Goal: Check status

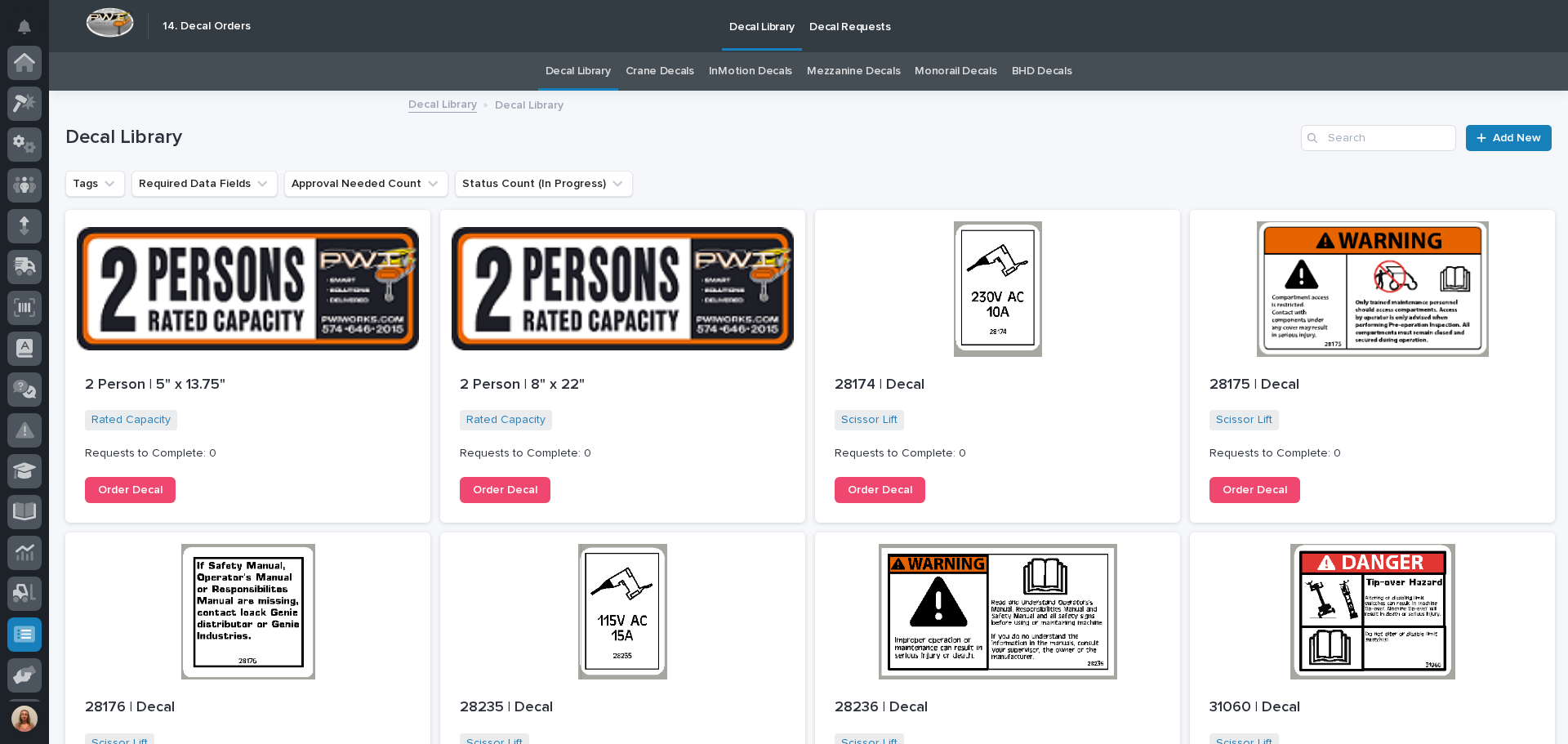
scroll to position [201, 0]
click at [820, 30] on p "Decal Requests" at bounding box center [850, 17] width 82 height 35
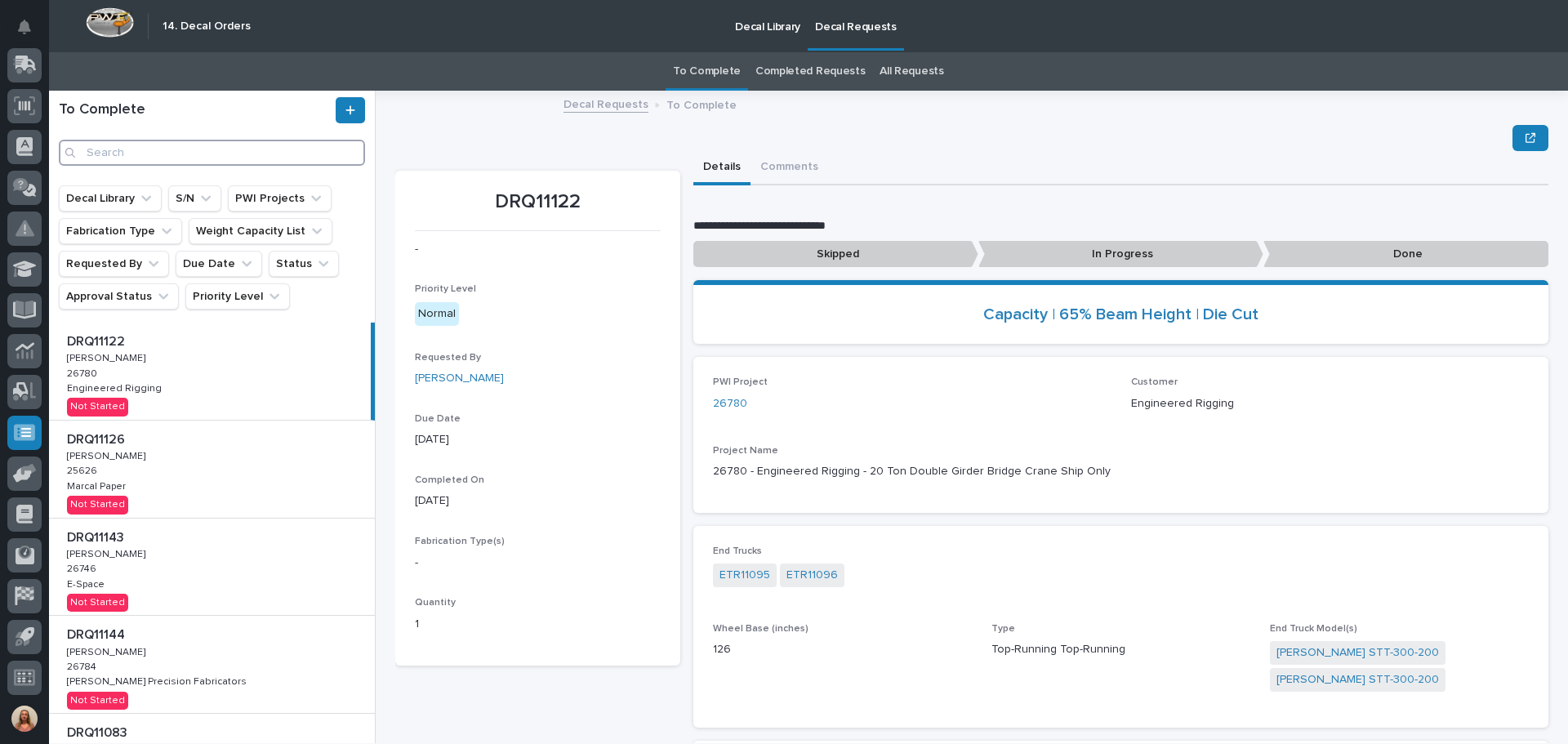
click at [144, 150] on input "Search" at bounding box center [211, 153] width 306 height 26
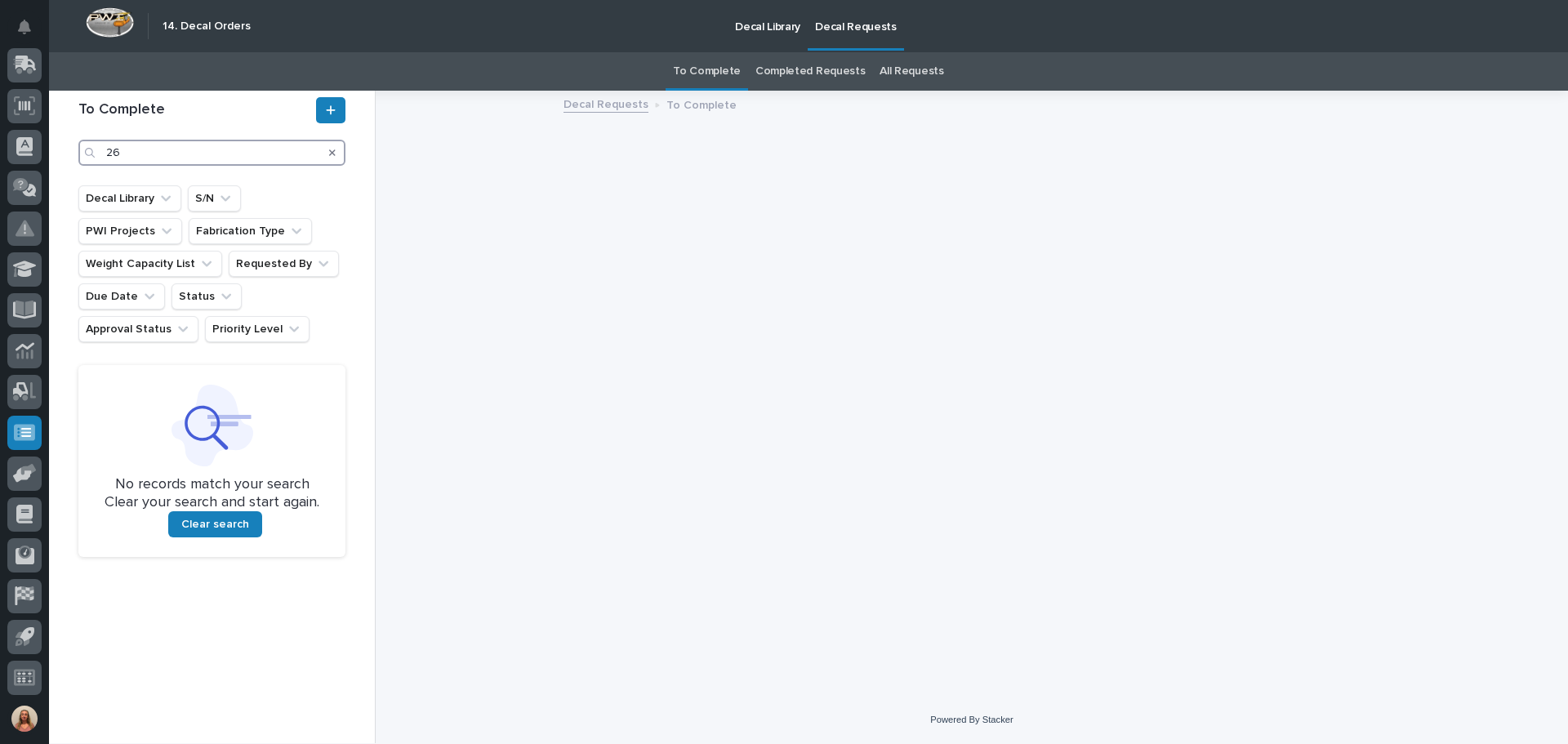
type input "2"
